Goal: Information Seeking & Learning: Learn about a topic

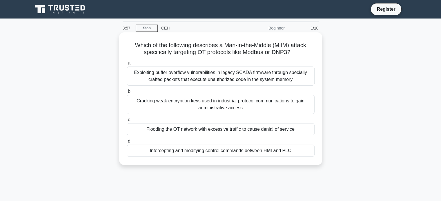
click at [222, 152] on div "Intercepting and modifying control commands between HMI and PLC" at bounding box center [221, 151] width 188 height 12
click at [127, 143] on input "d. Intercepting and modifying control commands between HMI and PLC" at bounding box center [127, 142] width 0 height 4
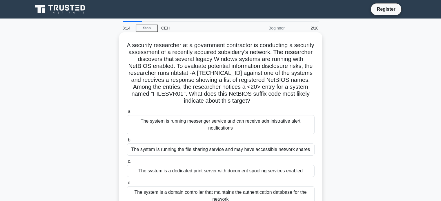
click at [196, 94] on h5 "A security researcher at a government contractor is conducting a security asses…" at bounding box center [220, 73] width 189 height 63
drag, startPoint x: 197, startPoint y: 93, endPoint x: 172, endPoint y: 94, distance: 25.2
click at [172, 94] on h5 "A security researcher at a government contractor is conducting a security asses…" at bounding box center [220, 73] width 189 height 63
copy h5 "FILESVR01"
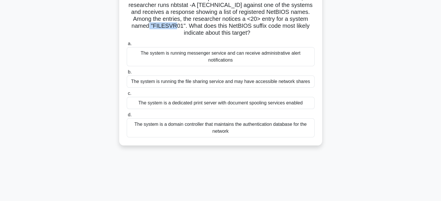
scroll to position [58, 0]
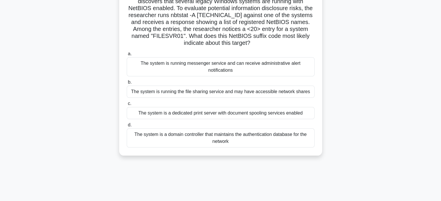
click at [225, 89] on div "The system is running the file sharing service and may have accessible network …" at bounding box center [221, 92] width 188 height 12
click at [127, 84] on input "b. The system is running the file sharing service and may have accessible netwo…" at bounding box center [127, 83] width 0 height 4
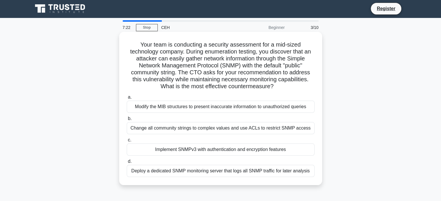
scroll to position [0, 0]
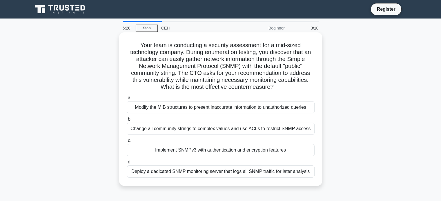
click at [248, 149] on div "Implement SNMPv3 with authentication and encryption features" at bounding box center [221, 150] width 188 height 12
click at [127, 143] on input "c. Implement SNMPv3 with authentication and encryption features" at bounding box center [127, 141] width 0 height 4
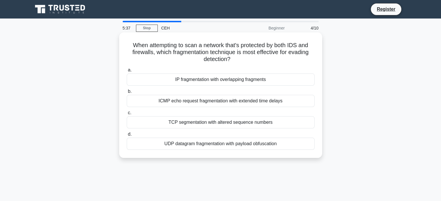
click at [239, 143] on div "UDP datagram fragmentation with payload obfuscation" at bounding box center [221, 144] width 188 height 12
click at [127, 136] on input "d. UDP datagram fragmentation with payload obfuscation" at bounding box center [127, 135] width 0 height 4
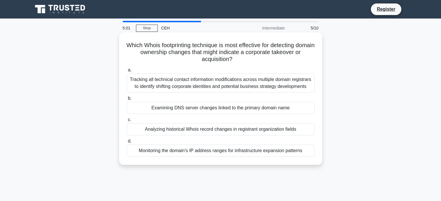
click at [280, 127] on div "Analyzing historical Whois record changes in registrant organization fields" at bounding box center [221, 129] width 188 height 12
click at [127, 122] on input "c. Analyzing historical Whois record changes in registrant organization fields" at bounding box center [127, 120] width 0 height 4
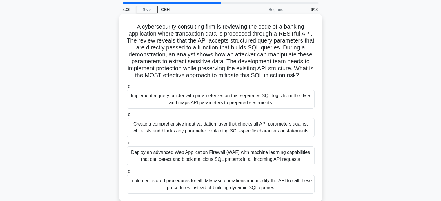
scroll to position [29, 0]
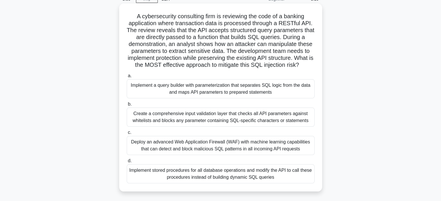
click at [259, 176] on div "Implement stored procedures for all database operations and modify the API to c…" at bounding box center [221, 174] width 188 height 19
click at [127, 163] on input "d. Implement stored procedures for all database operations and modify the API t…" at bounding box center [127, 161] width 0 height 4
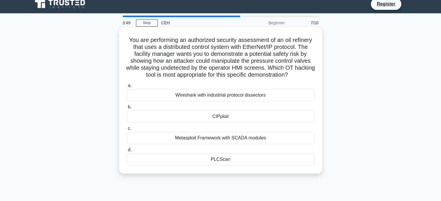
scroll to position [0, 0]
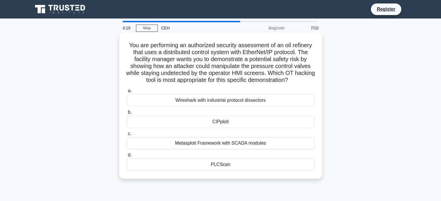
click at [250, 163] on div "PLCScan" at bounding box center [221, 165] width 188 height 12
click at [127, 157] on input "d. PLCScan" at bounding box center [127, 156] width 0 height 4
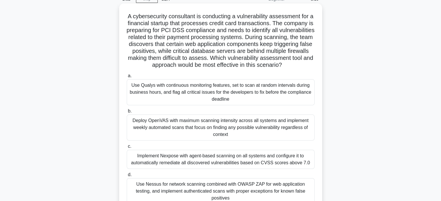
scroll to position [58, 0]
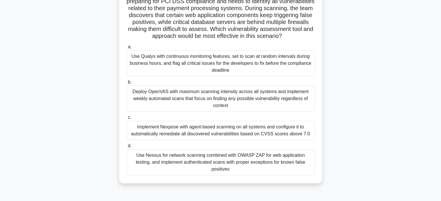
click at [229, 167] on div "Use Nessus for network scanning combined with OWASP ZAP for web application tes…" at bounding box center [221, 163] width 188 height 26
click at [127, 148] on input "d. Use Nessus for network scanning combined with OWASP ZAP for web application …" at bounding box center [127, 146] width 0 height 4
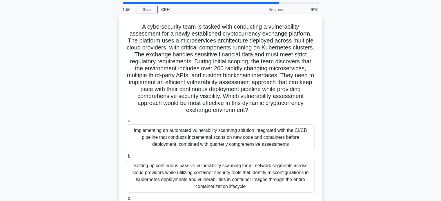
scroll to position [29, 0]
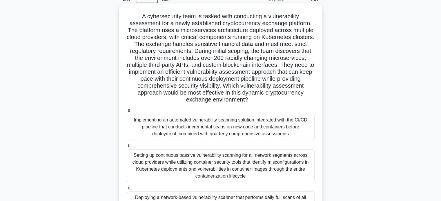
click at [262, 172] on div "Setting up continuous passive vulnerability scanning for all network segments a…" at bounding box center [221, 166] width 188 height 33
click at [127, 148] on input "b. Setting up continuous passive vulnerability scanning for all network segment…" at bounding box center [127, 146] width 0 height 4
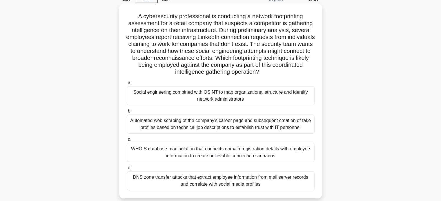
click at [240, 96] on div "Social engineering combined with OSINT to map organizational structure and iden…" at bounding box center [221, 95] width 188 height 19
click at [127, 85] on input "a. Social engineering combined with OSINT to map organizational structure and i…" at bounding box center [127, 83] width 0 height 4
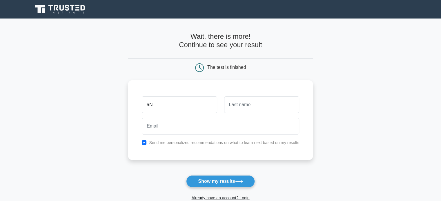
type input "a"
type input "[PERSON_NAME]"
type input "Guaniezo"
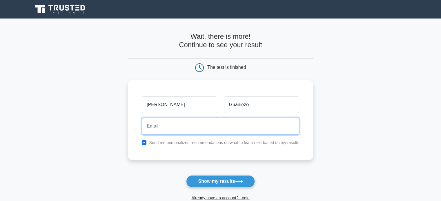
click at [191, 127] on input "email" at bounding box center [220, 126] width 157 height 17
type input "aguaniezo@icloud.com"
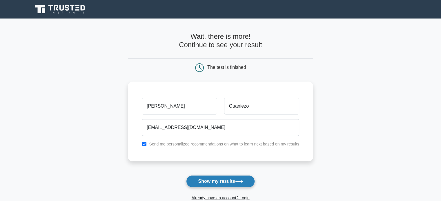
click at [215, 182] on button "Show my results" at bounding box center [220, 182] width 68 height 12
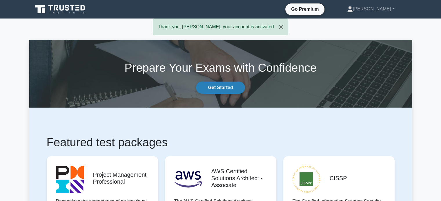
click at [234, 87] on link "Get Started" at bounding box center [220, 88] width 49 height 12
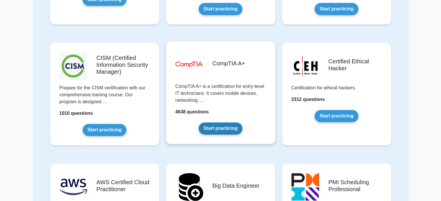
scroll to position [811, 0]
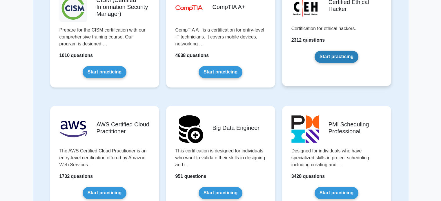
click at [356, 51] on link "Start practicing" at bounding box center [336, 57] width 44 height 12
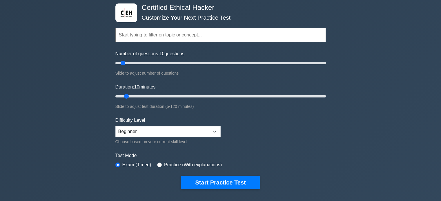
scroll to position [58, 0]
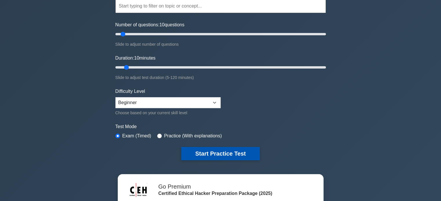
click at [210, 147] on button "Start Practice Test" at bounding box center [220, 153] width 78 height 13
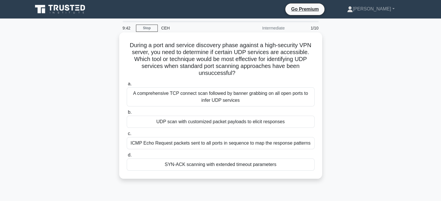
drag, startPoint x: 249, startPoint y: 76, endPoint x: 124, endPoint y: 42, distance: 129.5
click at [124, 42] on div "During a port and service discovery phase against a high-security VPN server, y…" at bounding box center [220, 106] width 198 height 142
copy h5 "During a port and service discovery phase against a high-security VPN server, y…"
click at [223, 123] on div "UDP scan with customized packet payloads to elicit responses" at bounding box center [221, 122] width 188 height 12
click at [127, 114] on input "b. UDP scan with customized packet payloads to elicit responses" at bounding box center [127, 113] width 0 height 4
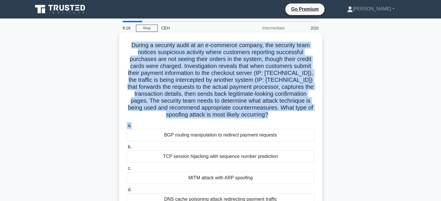
drag, startPoint x: 129, startPoint y: 44, endPoint x: 277, endPoint y: 125, distance: 168.3
click at [277, 125] on div "During a security audit at an e-commerce company, the security team notices sus…" at bounding box center [220, 123] width 198 height 177
copy div "During a security audit at an e-commerce company, the security team notices sus…"
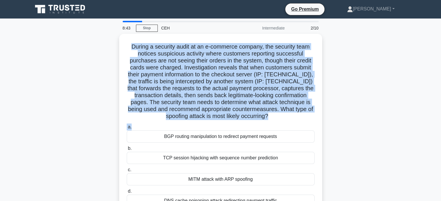
scroll to position [29, 0]
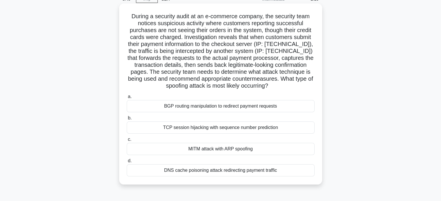
click at [231, 148] on div "MITM attack with ARP spoofing" at bounding box center [221, 149] width 188 height 12
click at [127, 142] on input "c. MITM attack with ARP spoofing" at bounding box center [127, 140] width 0 height 4
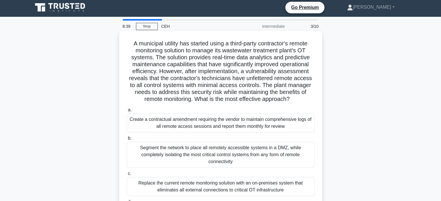
scroll to position [0, 0]
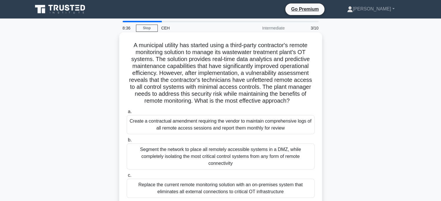
drag, startPoint x: 130, startPoint y: 44, endPoint x: 300, endPoint y: 103, distance: 180.9
click at [300, 103] on h5 "A municipal utility has started using a third-party contractor's remote monitor…" at bounding box center [220, 73] width 189 height 63
copy h5 "A municipal utility has started using a third-party contractor's remote monitor…"
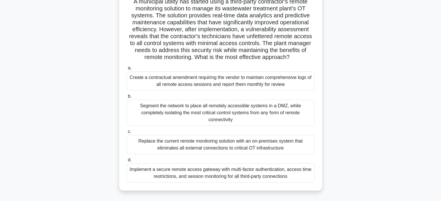
scroll to position [58, 0]
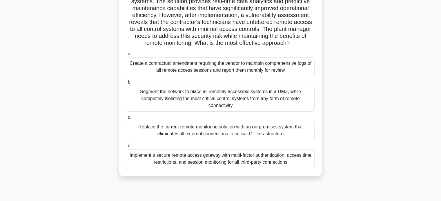
click at [282, 91] on div "Segment the network to place all remotely accessible systems in a DMZ, while co…" at bounding box center [221, 99] width 188 height 26
click at [127, 84] on input "b. Segment the network to place all remotely accessible systems in a DMZ, while…" at bounding box center [127, 83] width 0 height 4
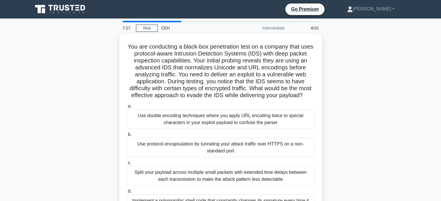
scroll to position [0, 0]
click at [362, 48] on div "You are conducting a black-box penetration test on a company that uses protocol…" at bounding box center [220, 131] width 382 height 195
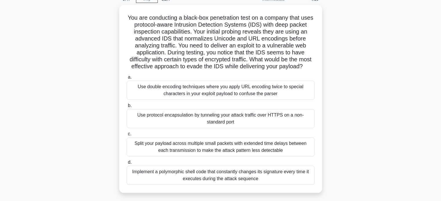
scroll to position [58, 0]
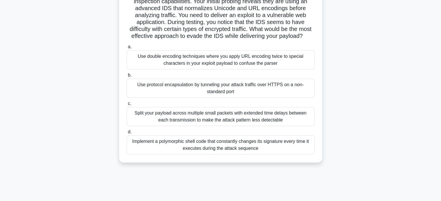
click at [242, 121] on div "Split your payload across multiple small packets with extended time delays betw…" at bounding box center [221, 116] width 188 height 19
click at [127, 106] on input "c. Split your payload across multiple small packets with extended time delays b…" at bounding box center [127, 104] width 0 height 4
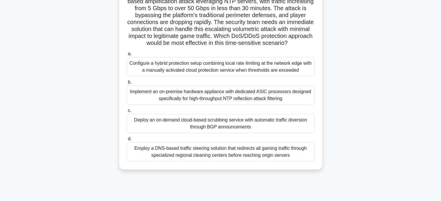
click at [208, 75] on div "Configure a hybrid protection setup combining local rate limiting at the networ…" at bounding box center [221, 66] width 188 height 19
click at [127, 56] on input "a. Configure a hybrid protection setup combining local rate limiting at the net…" at bounding box center [127, 54] width 0 height 4
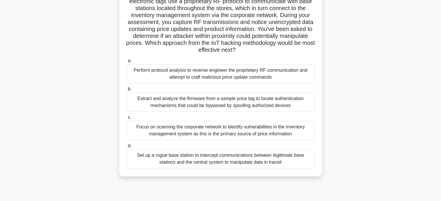
click at [237, 131] on div "Focus on scanning the corporate network to identify vulnerabilities in the inve…" at bounding box center [221, 130] width 188 height 19
click at [127, 120] on input "c. Focus on scanning the corporate network to identify vulnerabilities in the i…" at bounding box center [127, 118] width 0 height 4
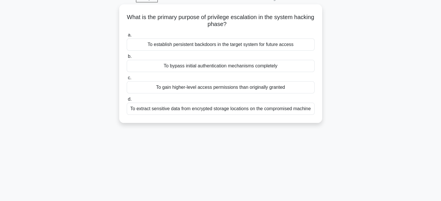
scroll to position [0, 0]
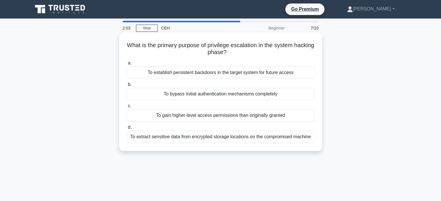
click at [262, 116] on div "To gain higher-level access permissions than originally granted" at bounding box center [221, 116] width 188 height 12
click at [127, 108] on input "c. To gain higher-level access permissions than originally granted" at bounding box center [127, 106] width 0 height 4
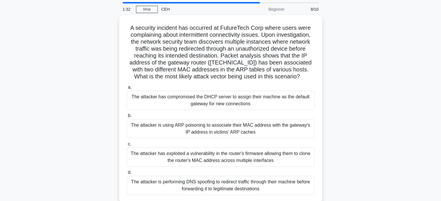
scroll to position [29, 0]
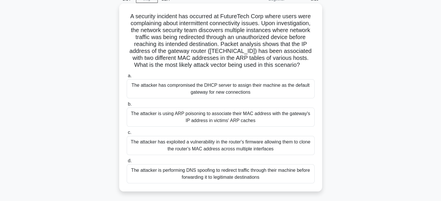
click at [246, 174] on div "The attacker is performing DNS spoofing to redirect traffic through their machi…" at bounding box center [221, 174] width 188 height 19
click at [127, 163] on input "d. The attacker is performing DNS spoofing to redirect traffic through their ma…" at bounding box center [127, 161] width 0 height 4
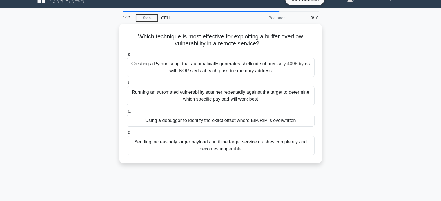
scroll to position [0, 0]
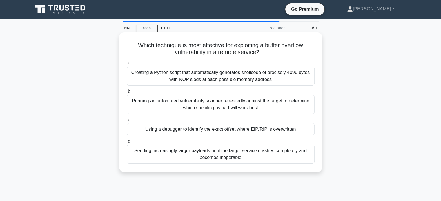
click at [185, 106] on div "Running an automated vulnerability scanner repeatedly against the target to det…" at bounding box center [221, 104] width 188 height 19
click at [245, 100] on div "Running an automated vulnerability scanner repeatedly against the target to det…" at bounding box center [221, 104] width 188 height 19
click at [207, 107] on div "Running an automated vulnerability scanner repeatedly against the target to det…" at bounding box center [221, 104] width 188 height 19
click at [127, 94] on input "b. Running an automated vulnerability scanner repeatedly against the target to …" at bounding box center [127, 92] width 0 height 4
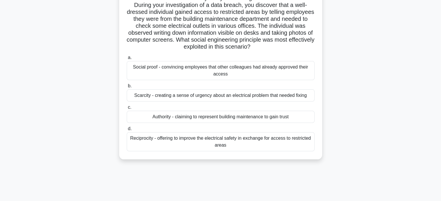
scroll to position [58, 0]
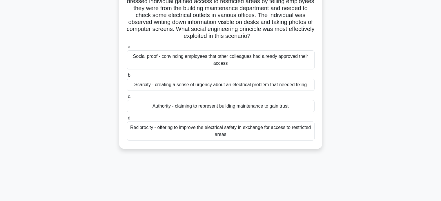
click at [230, 107] on div "Authority - claiming to represent building maintenance to gain trust" at bounding box center [221, 106] width 188 height 12
click at [127, 99] on input "c. Authority - claiming to represent building maintenance to gain trust" at bounding box center [127, 97] width 0 height 4
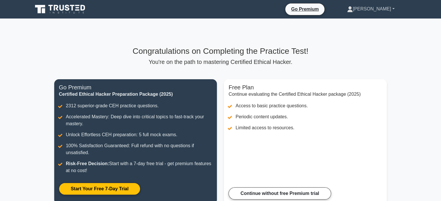
click at [388, 10] on link "[PERSON_NAME]" at bounding box center [370, 9] width 75 height 12
click at [379, 22] on link "Profile" at bounding box center [356, 22] width 46 height 9
